Goal: Find specific page/section: Find specific page/section

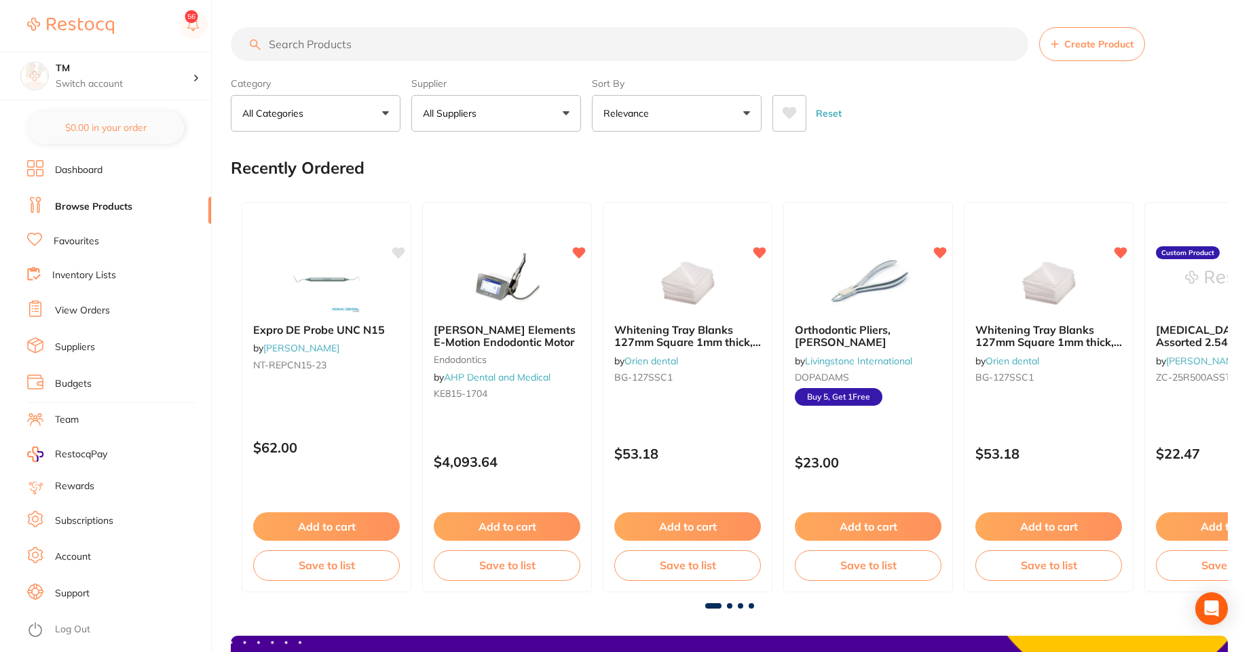
click at [299, 49] on input "search" at bounding box center [629, 44] width 797 height 34
paste input "RO-PPTC45"
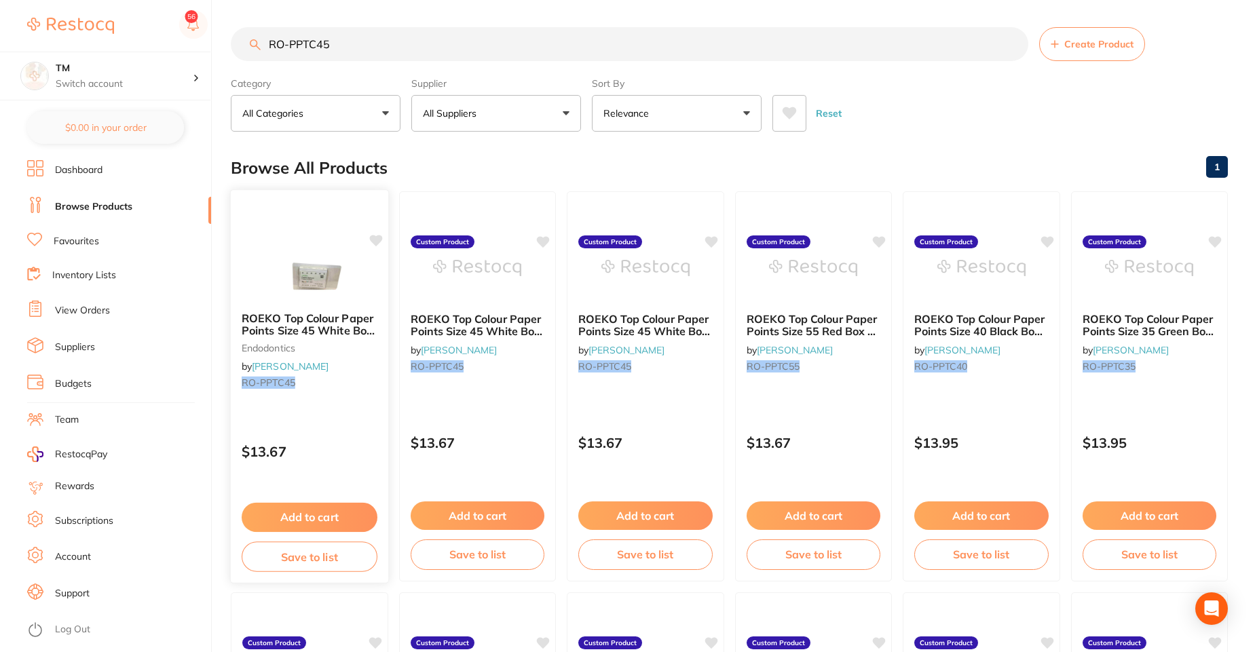
type input "RO-PPTC45"
click at [377, 239] on icon at bounding box center [375, 241] width 13 height 12
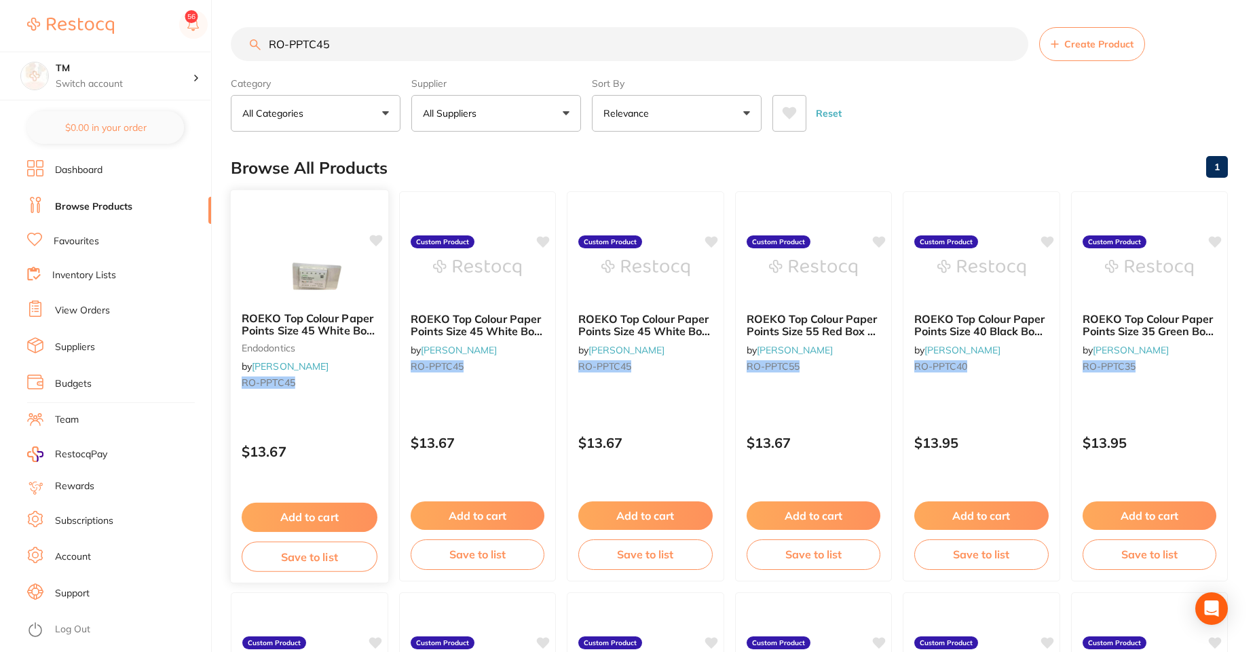
click at [380, 237] on icon at bounding box center [375, 241] width 13 height 12
click at [283, 220] on div "ROEKO Top Colour Paper Points Size 45 White Box of 120 endodontics by [PERSON_N…" at bounding box center [309, 386] width 159 height 394
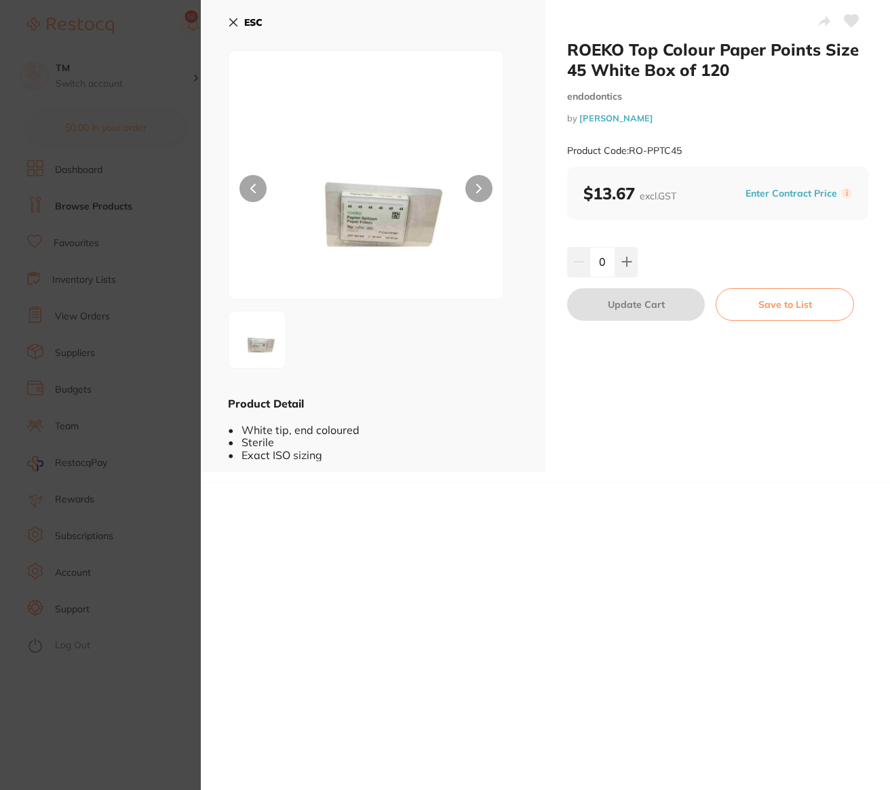
click at [851, 16] on icon at bounding box center [852, 21] width 14 height 12
click at [850, 25] on icon at bounding box center [852, 21] width 14 height 12
click at [849, 26] on icon at bounding box center [852, 21] width 14 height 12
click at [852, 25] on icon at bounding box center [851, 21] width 15 height 14
click at [233, 22] on icon at bounding box center [233, 22] width 7 height 7
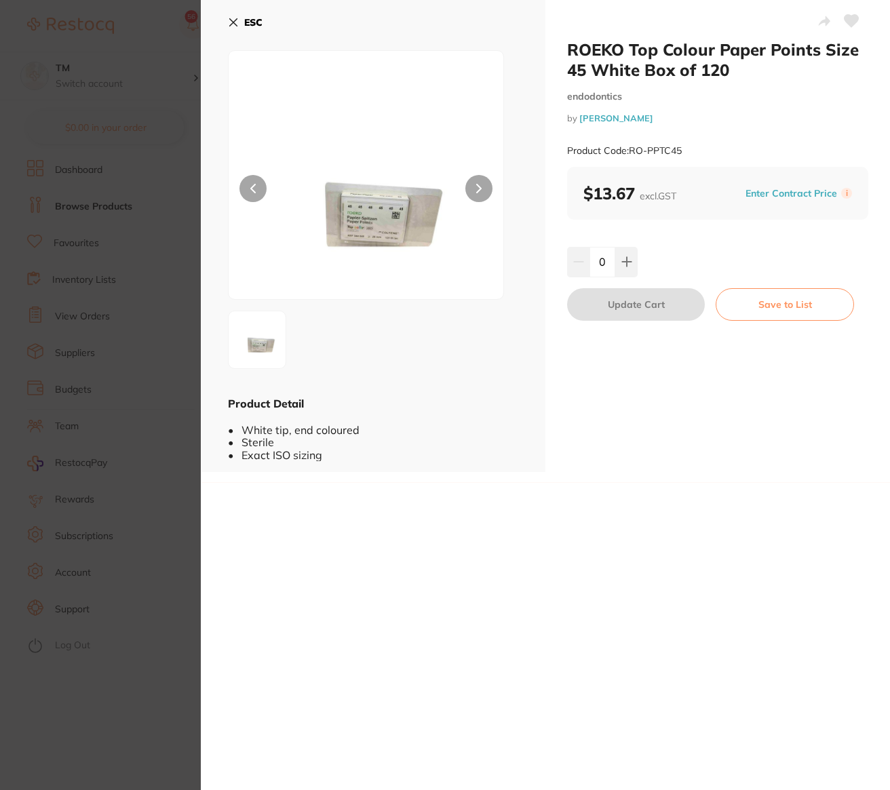
scroll to position [92, 0]
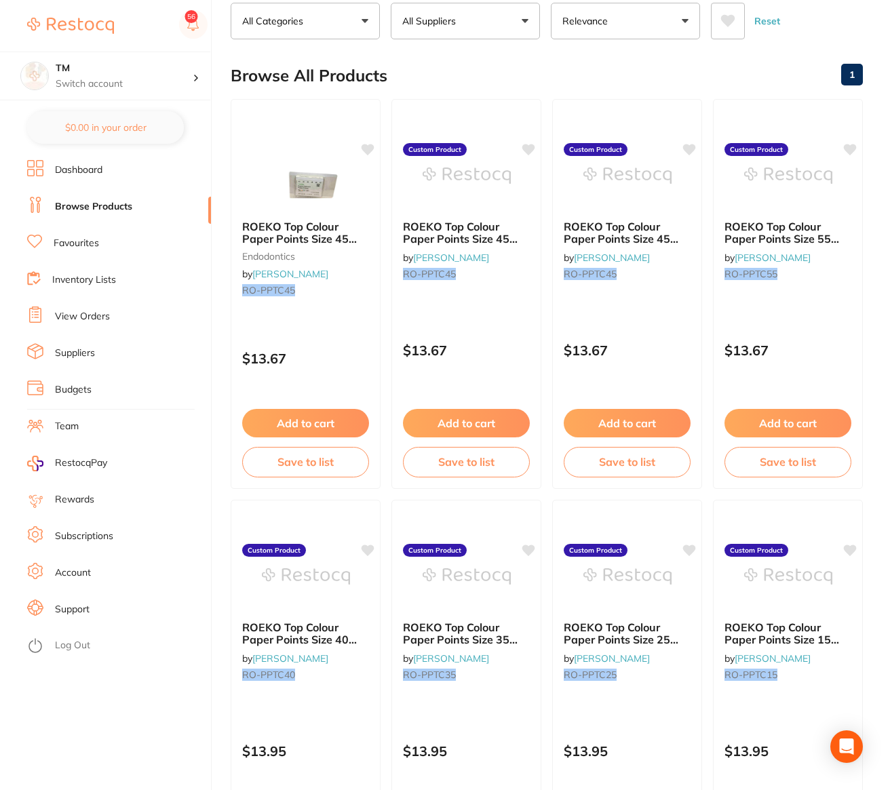
click at [90, 246] on link "Favourites" at bounding box center [76, 244] width 45 height 14
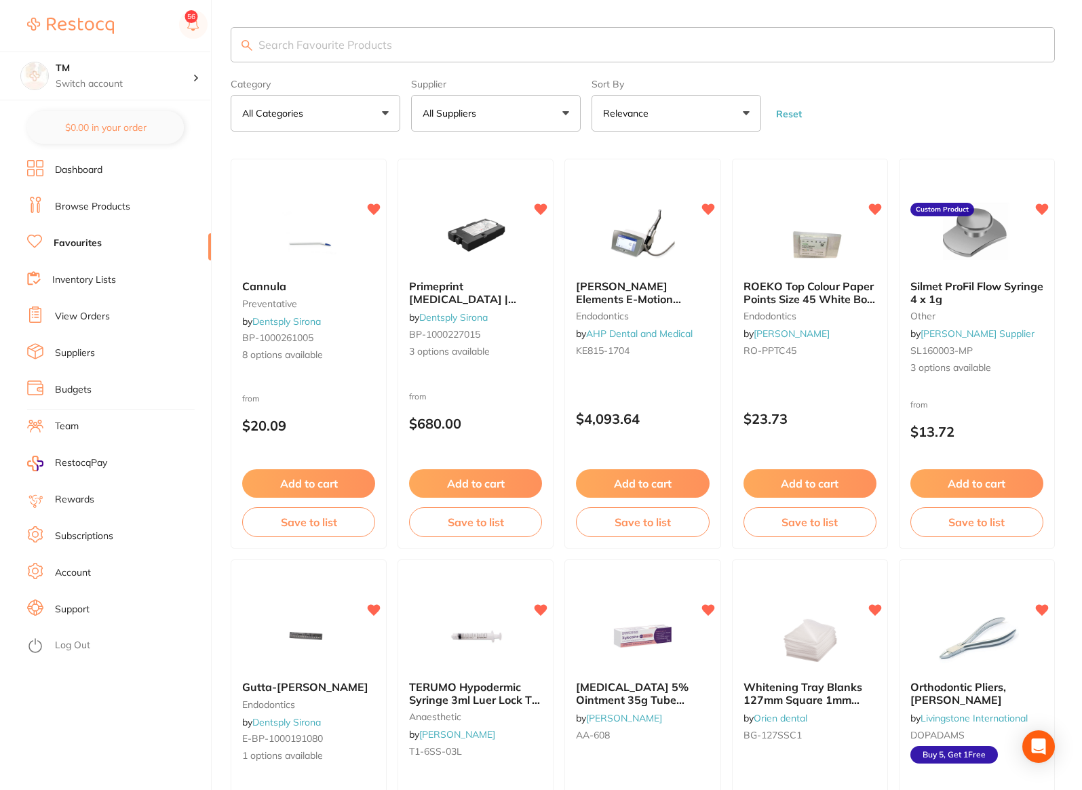
click at [844, 218] on img at bounding box center [810, 236] width 88 height 68
